Goal: Find specific page/section: Find specific page/section

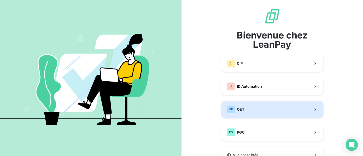
click at [265, 113] on button "OE OET" at bounding box center [272, 109] width 102 height 17
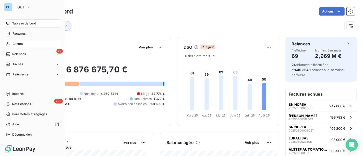
click at [20, 43] on span "Clients" at bounding box center [18, 44] width 10 height 5
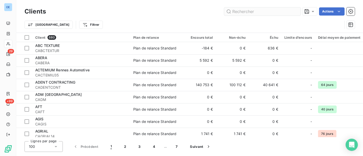
click at [267, 9] on input "text" at bounding box center [262, 11] width 77 height 8
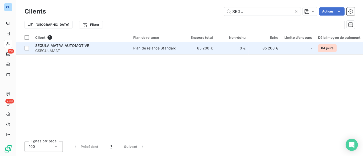
type input "SEGU"
click at [217, 49] on td "0 €" at bounding box center [232, 48] width 33 height 12
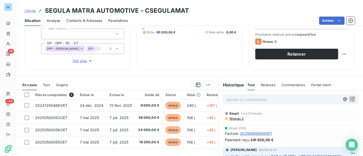
scroll to position [85, 0]
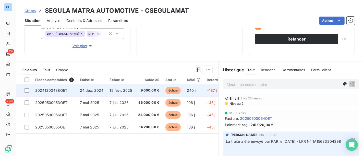
click at [146, 90] on span "9 000,00 €" at bounding box center [148, 90] width 21 height 5
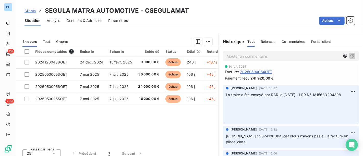
scroll to position [28, 0]
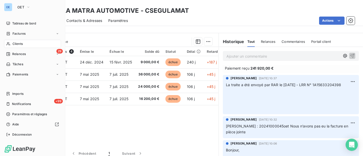
click at [18, 42] on span "Clients" at bounding box center [18, 44] width 10 height 5
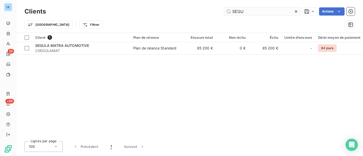
drag, startPoint x: 270, startPoint y: 14, endPoint x: 225, endPoint y: 9, distance: 44.9
click at [225, 9] on input "SEGU" at bounding box center [262, 11] width 77 height 8
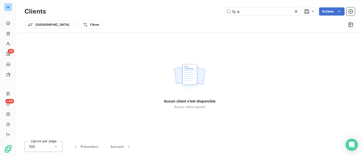
drag, startPoint x: 250, startPoint y: 9, endPoint x: 208, endPoint y: 14, distance: 43.2
click at [208, 14] on div "ty a Actions" at bounding box center [203, 11] width 303 height 8
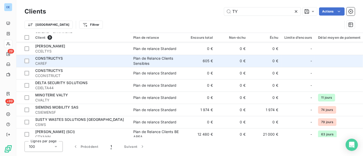
scroll to position [17, 0]
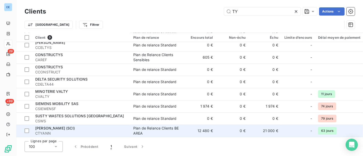
type input "TY"
click at [70, 131] on span "CTYANN" at bounding box center [81, 133] width 92 height 5
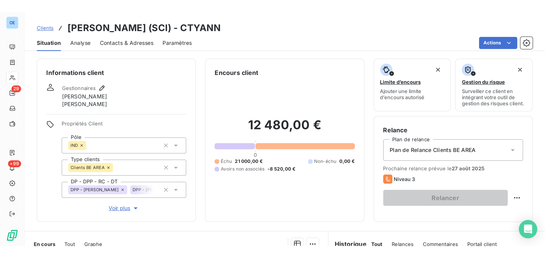
scroll to position [57, 0]
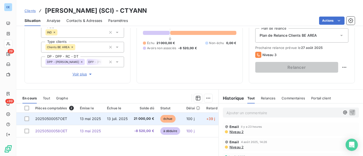
click at [142, 123] on td "21 000,00 €" at bounding box center [144, 119] width 27 height 12
